Goal: Information Seeking & Learning: Learn about a topic

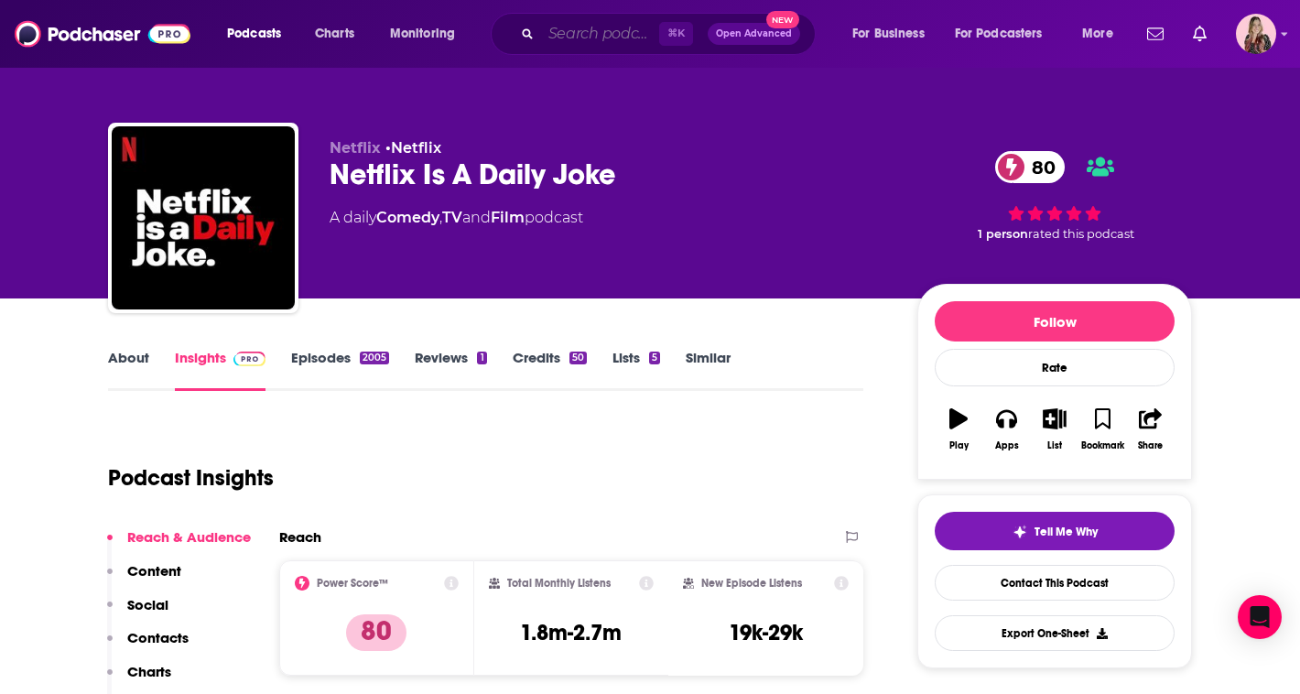
click at [603, 34] on input "Search podcasts, credits, & more..." at bounding box center [600, 33] width 118 height 29
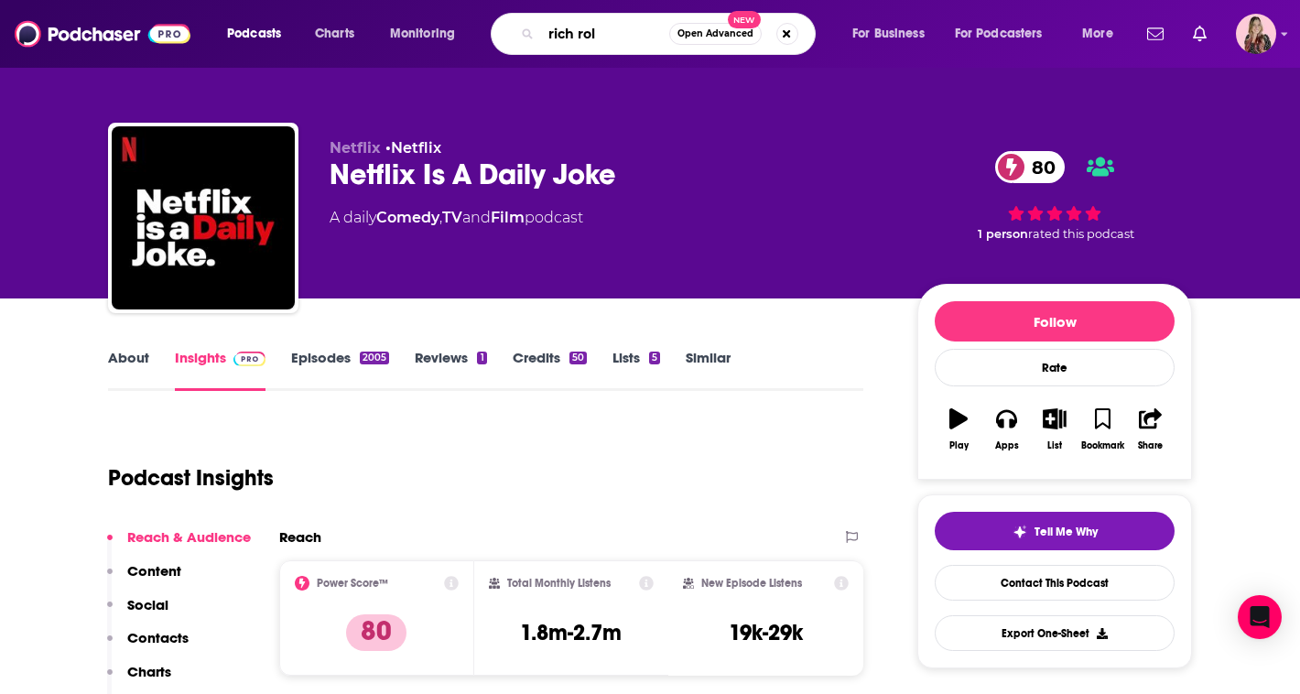
type input "[PERSON_NAME]"
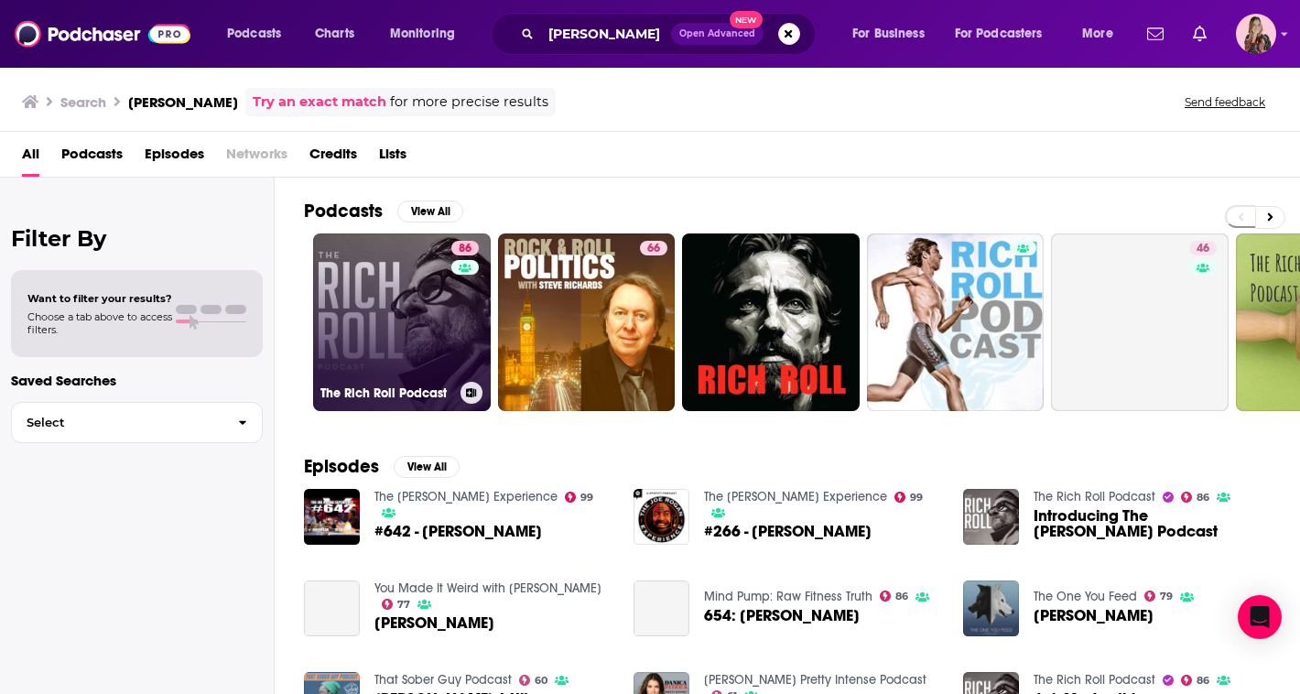
click at [369, 300] on link "86 The [PERSON_NAME] Podcast" at bounding box center [402, 323] width 178 height 178
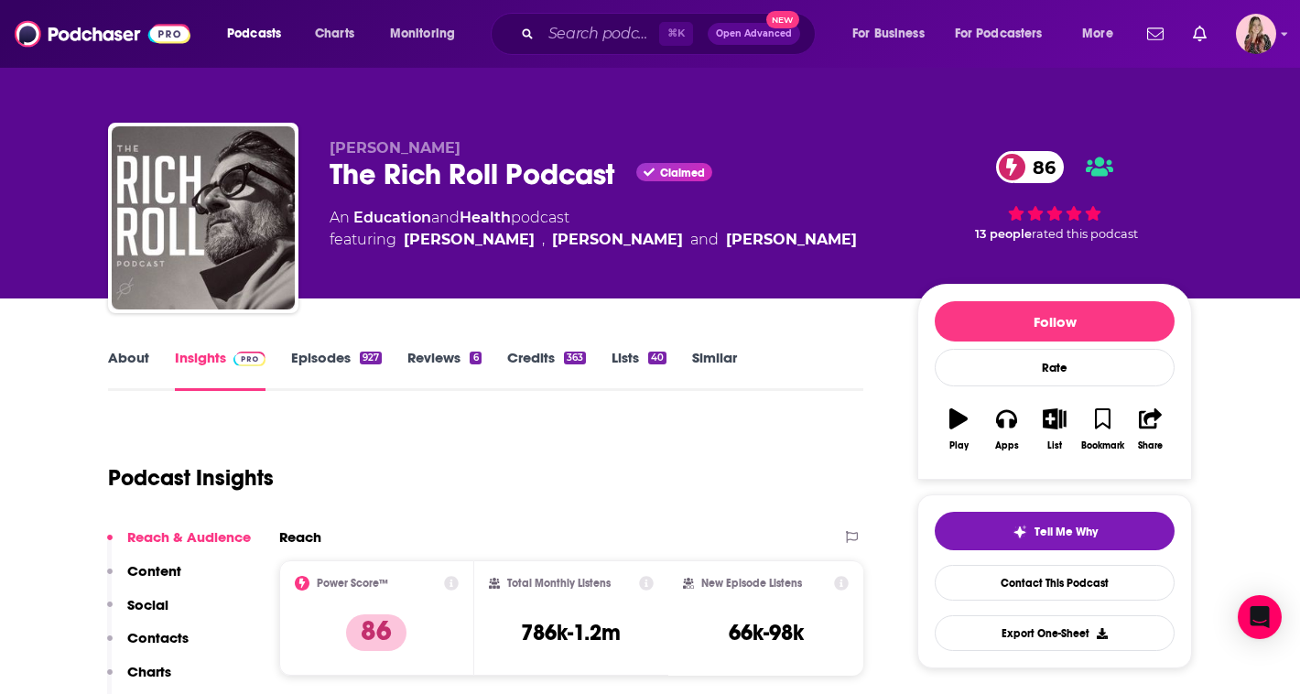
click at [330, 350] on link "Episodes 927" at bounding box center [336, 370] width 91 height 42
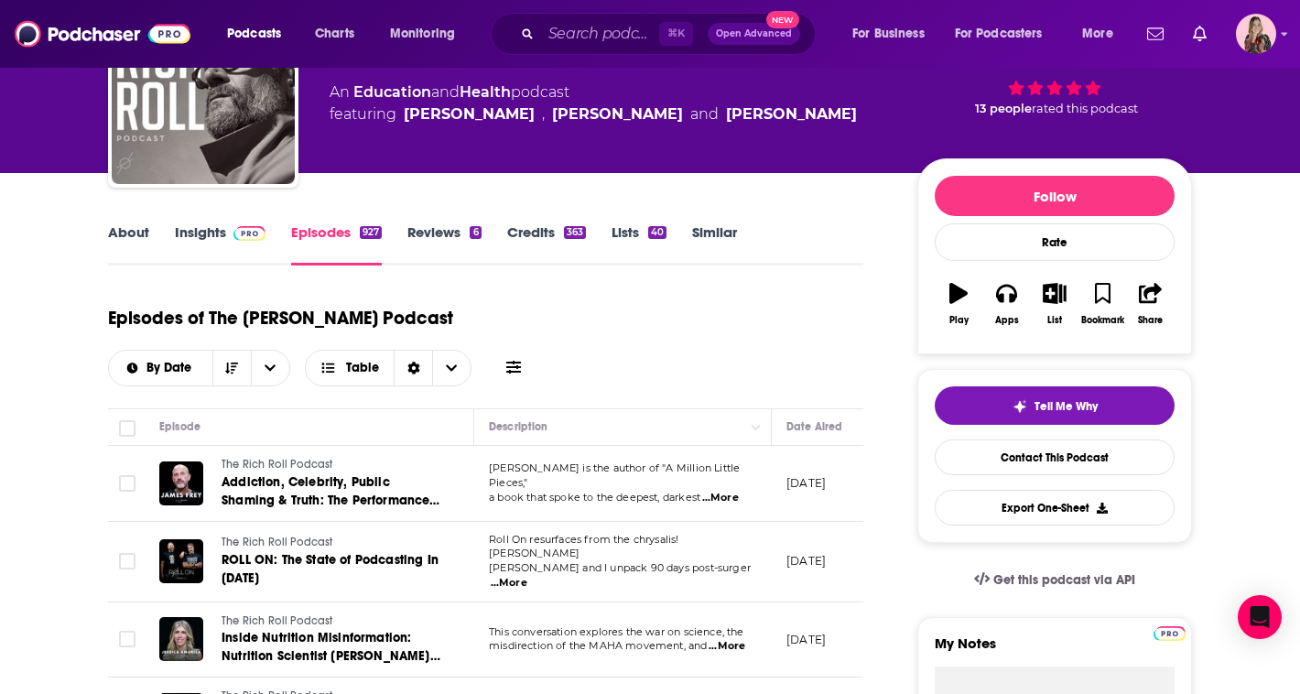
scroll to position [137, 0]
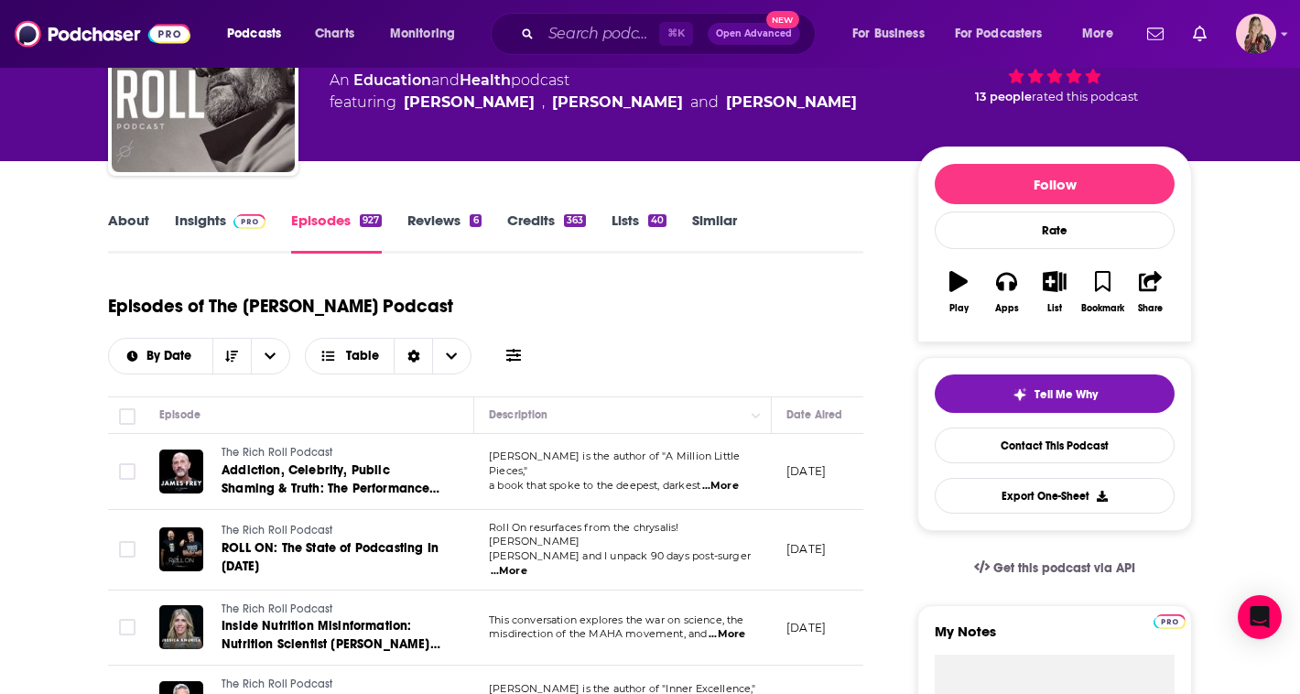
click at [241, 214] on img at bounding box center [250, 221] width 32 height 15
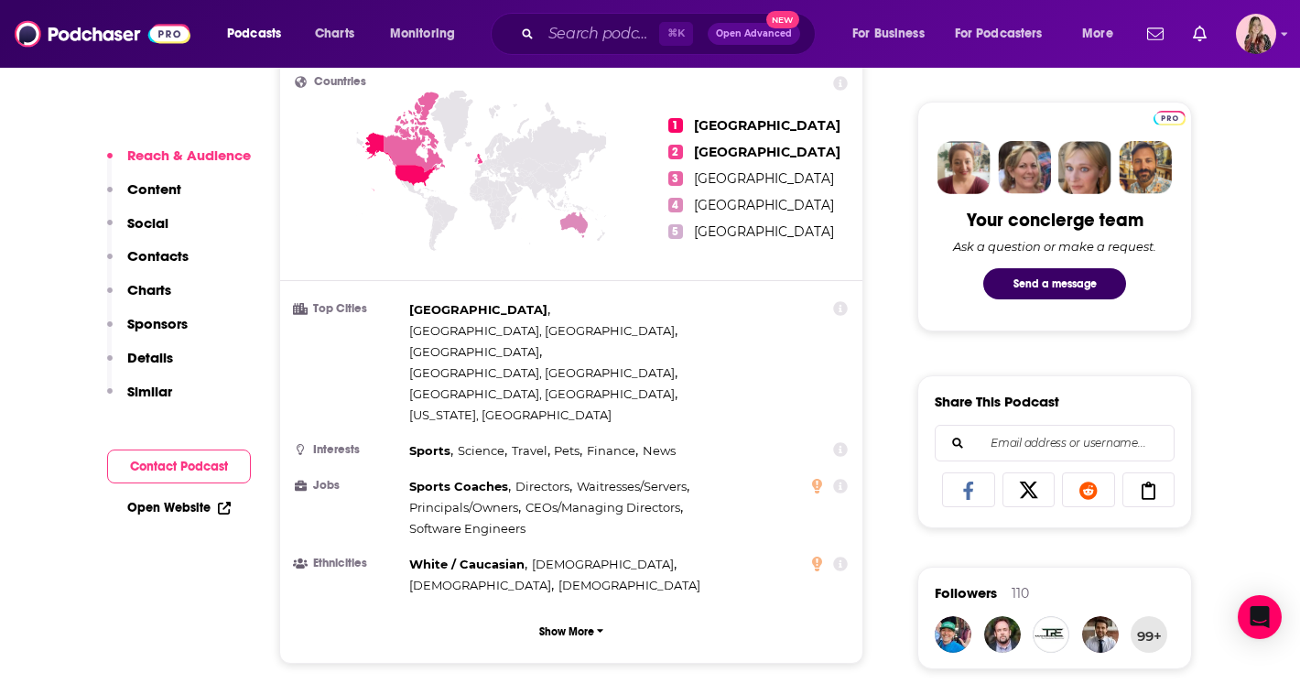
scroll to position [843, 0]
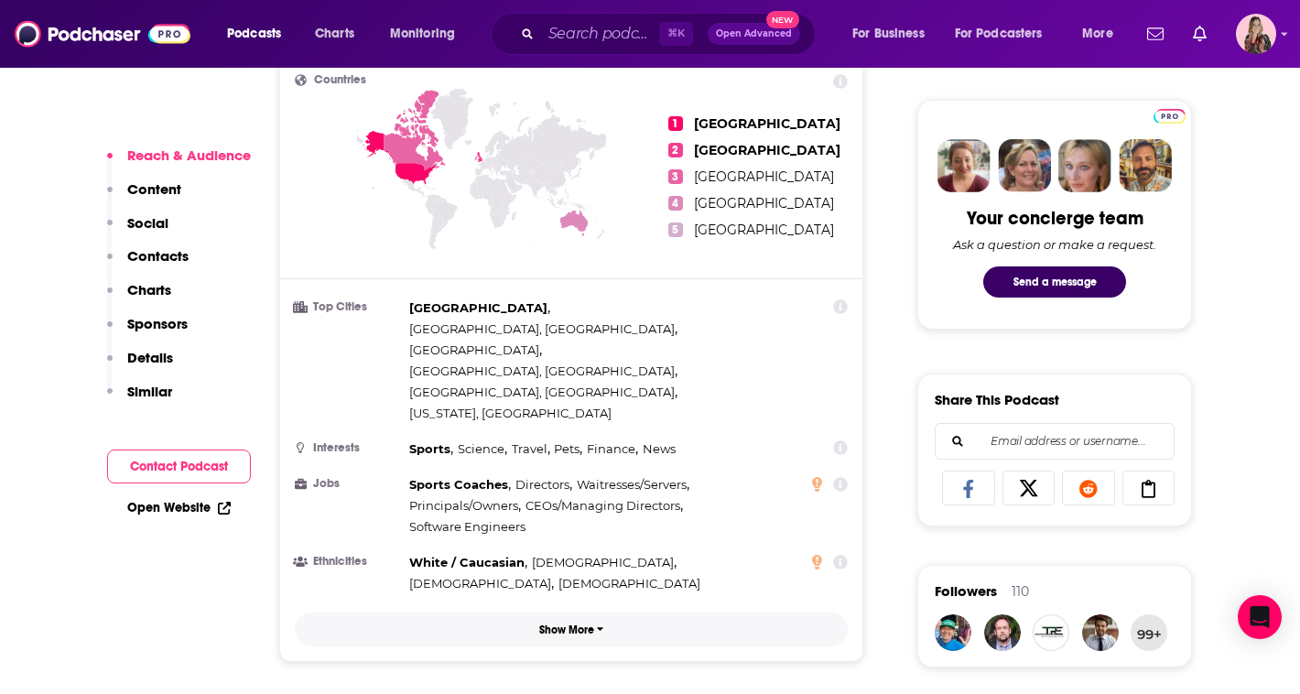
click at [576, 624] on p "Show More" at bounding box center [566, 630] width 55 height 13
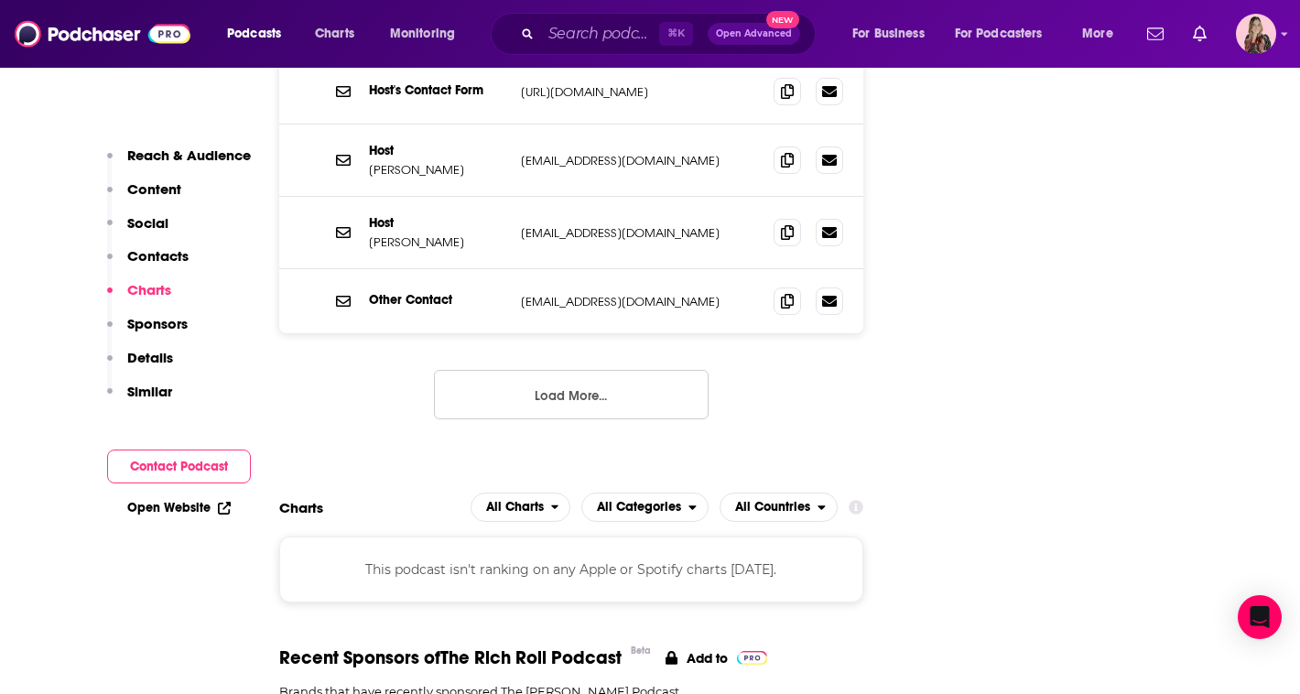
scroll to position [2506, 0]
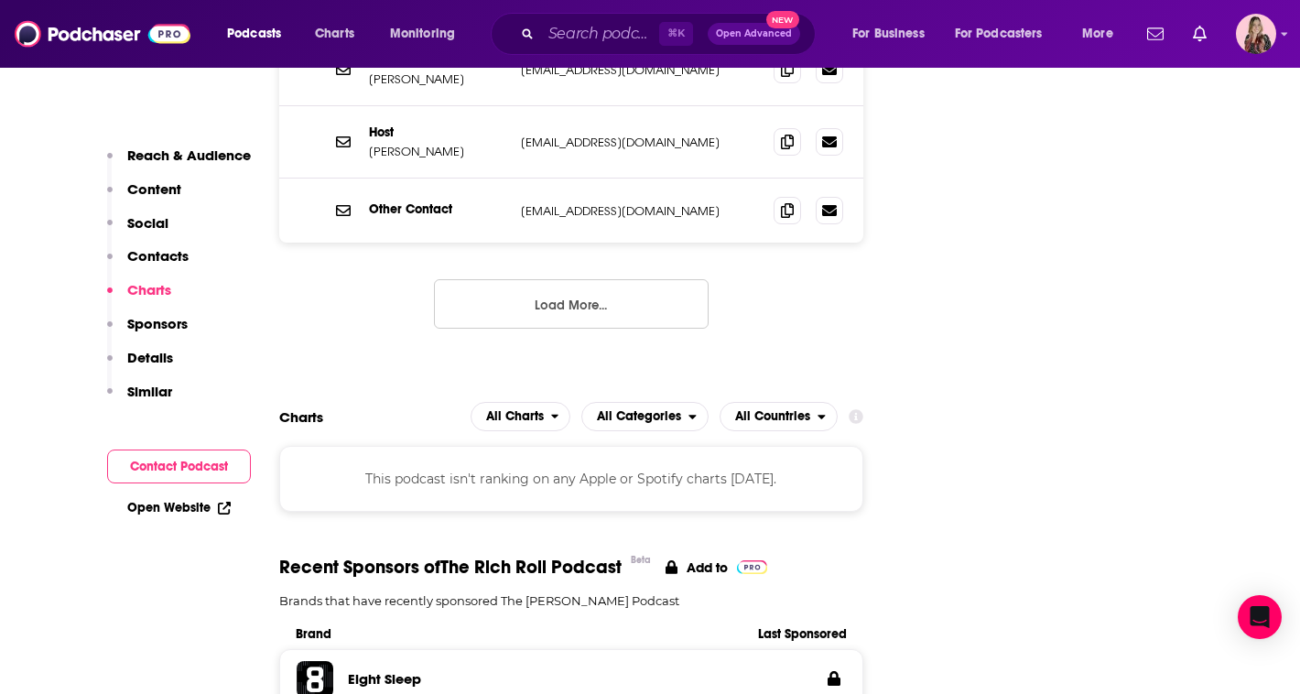
click at [539, 279] on button "Load More..." at bounding box center [571, 303] width 275 height 49
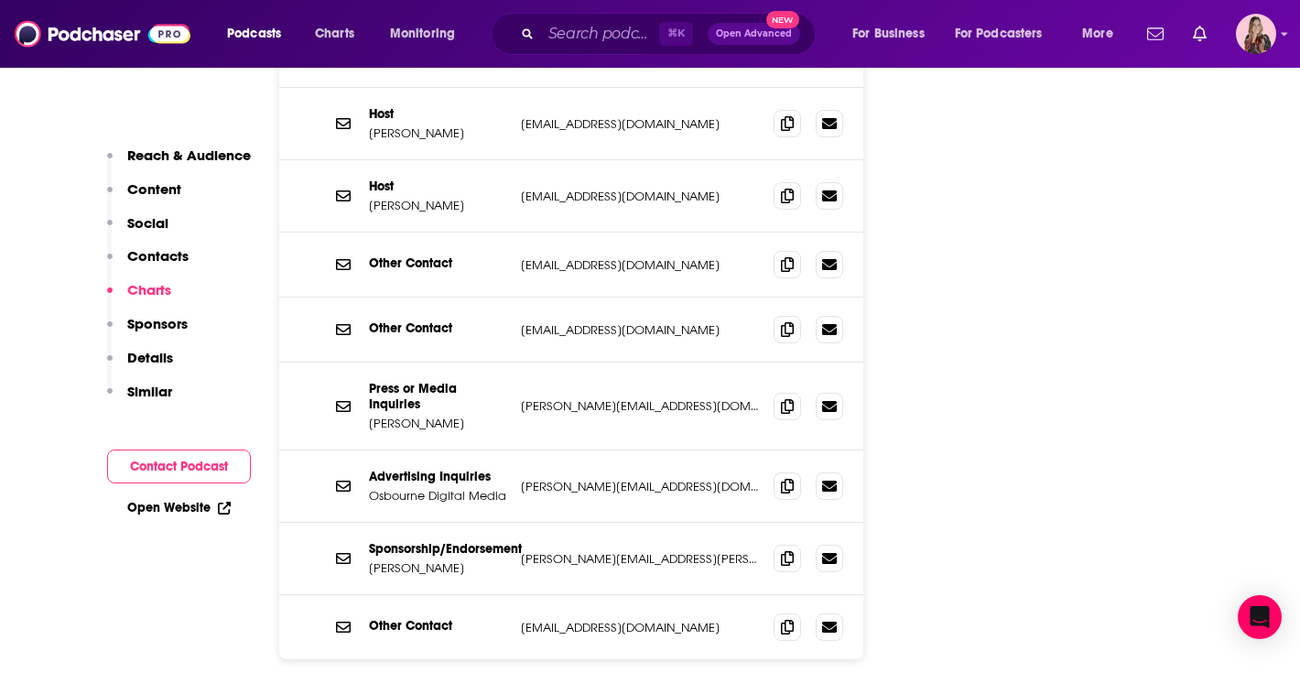
scroll to position [2476, 0]
